Goal: Task Accomplishment & Management: Manage account settings

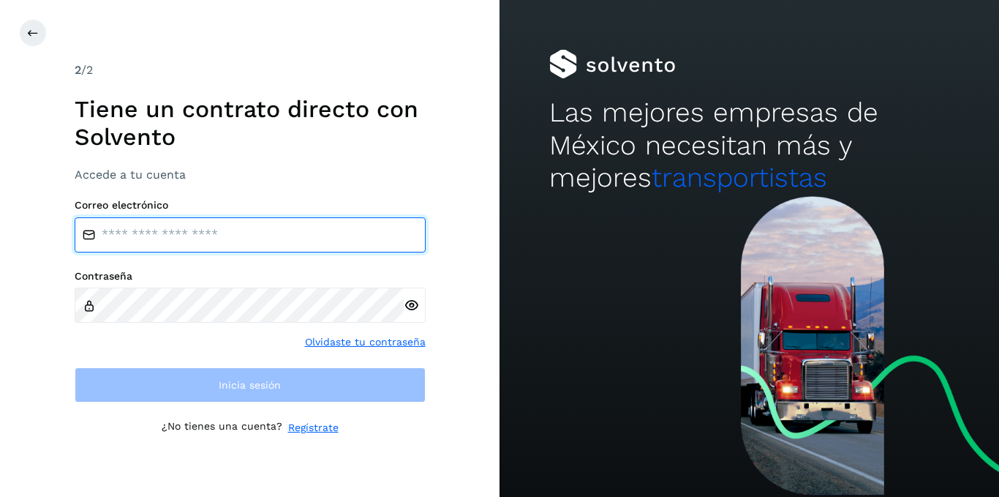
click at [147, 235] on input "email" at bounding box center [250, 234] width 351 height 35
type input "**********"
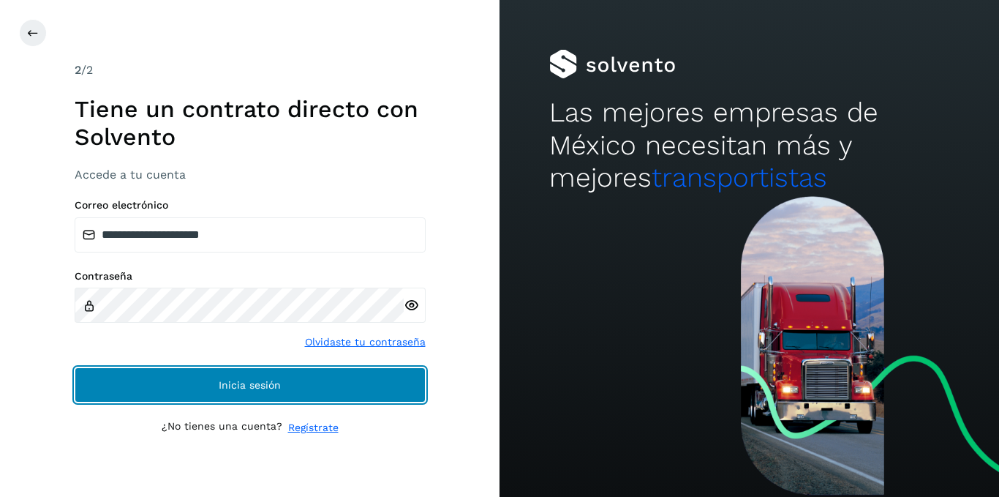
click at [277, 388] on span "Inicia sesión" at bounding box center [250, 385] width 62 height 10
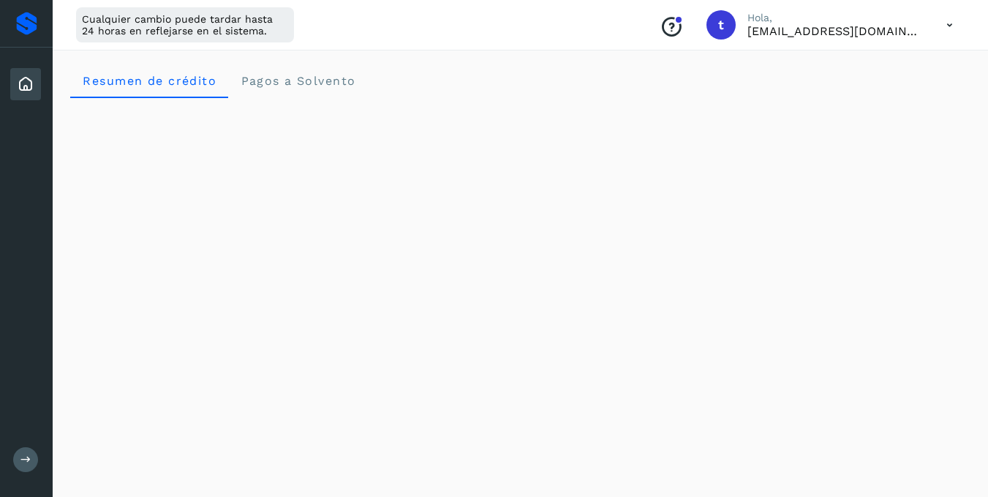
click at [943, 26] on icon at bounding box center [950, 25] width 30 height 30
click at [875, 69] on div "Documentación" at bounding box center [877, 66] width 174 height 28
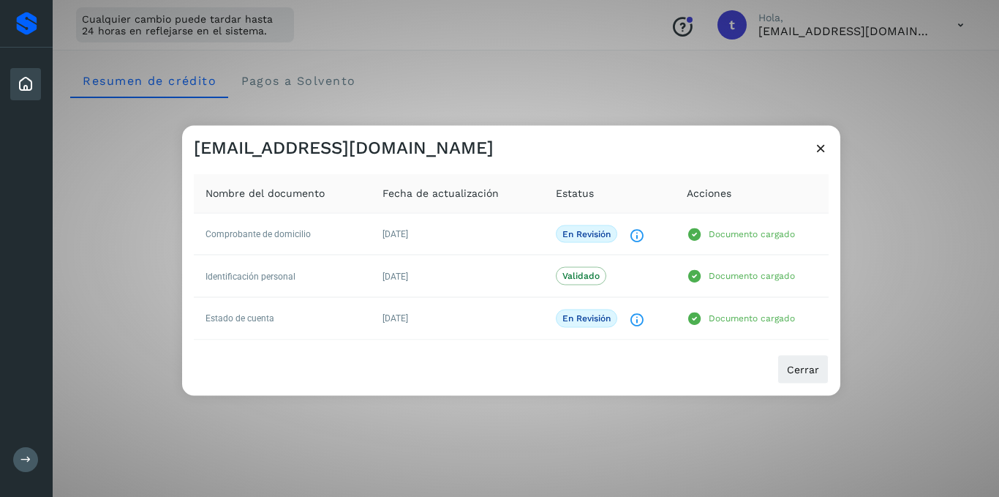
click at [905, 32] on div "[EMAIL_ADDRESS][DOMAIN_NAME] Nombre del documento Fecha de actualización Estatu…" at bounding box center [499, 248] width 999 height 497
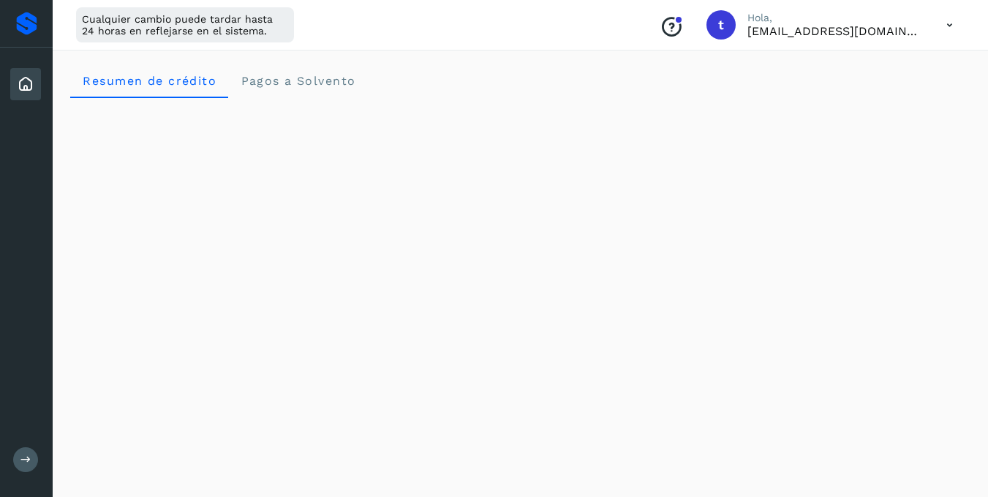
click at [947, 27] on icon at bounding box center [950, 25] width 30 height 30
drag, startPoint x: 873, startPoint y: 86, endPoint x: 922, endPoint y: 7, distance: 93.0
click at [935, 13] on div "Documentación Cerrar sesión" at bounding box center [950, 25] width 30 height 30
click at [844, 87] on div "Cerrar sesión" at bounding box center [877, 94] width 174 height 28
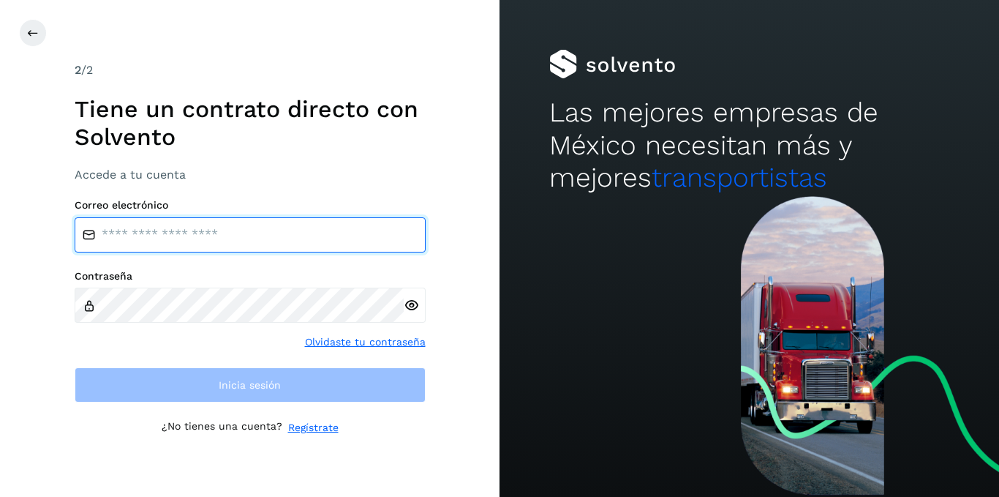
type input "**********"
